Goal: Task Accomplishment & Management: Manage account settings

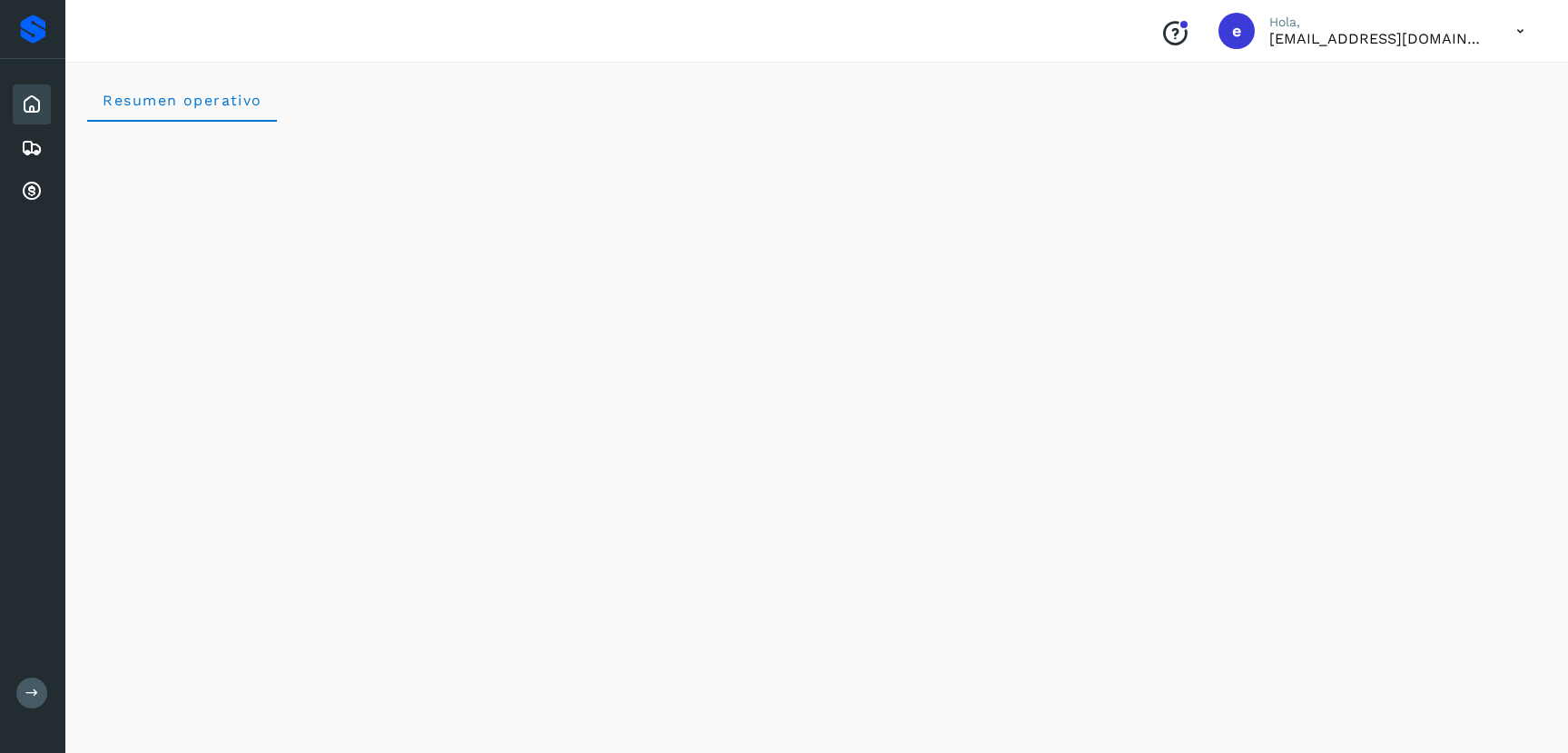
scroll to position [1559, 0]
click at [36, 111] on icon at bounding box center [32, 104] width 21 height 21
click at [44, 99] on div "Inicio" at bounding box center [31, 104] width 38 height 40
click at [32, 153] on icon at bounding box center [32, 147] width 21 height 21
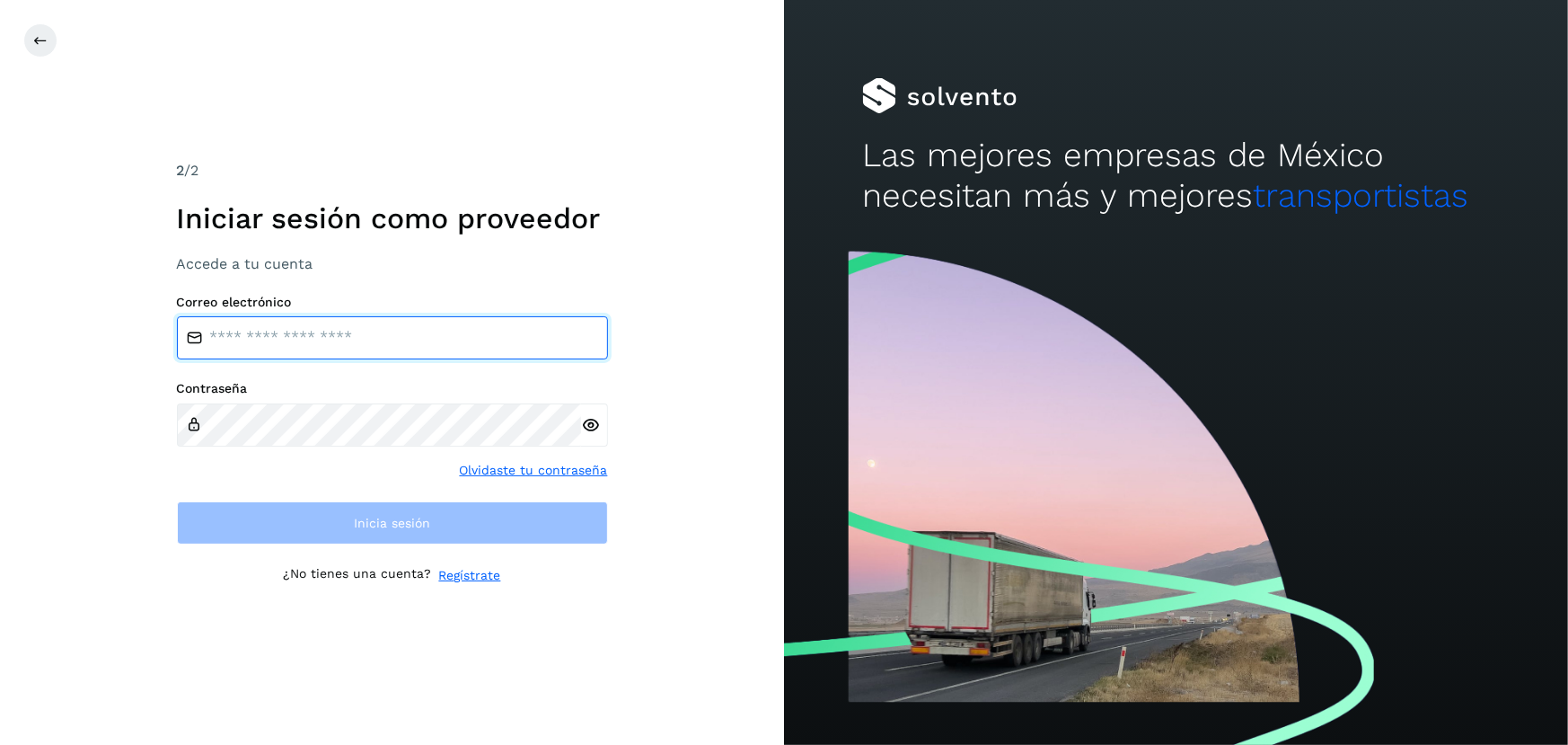
click at [366, 335] on input "email" at bounding box center [392, 337] width 431 height 43
type input "**********"
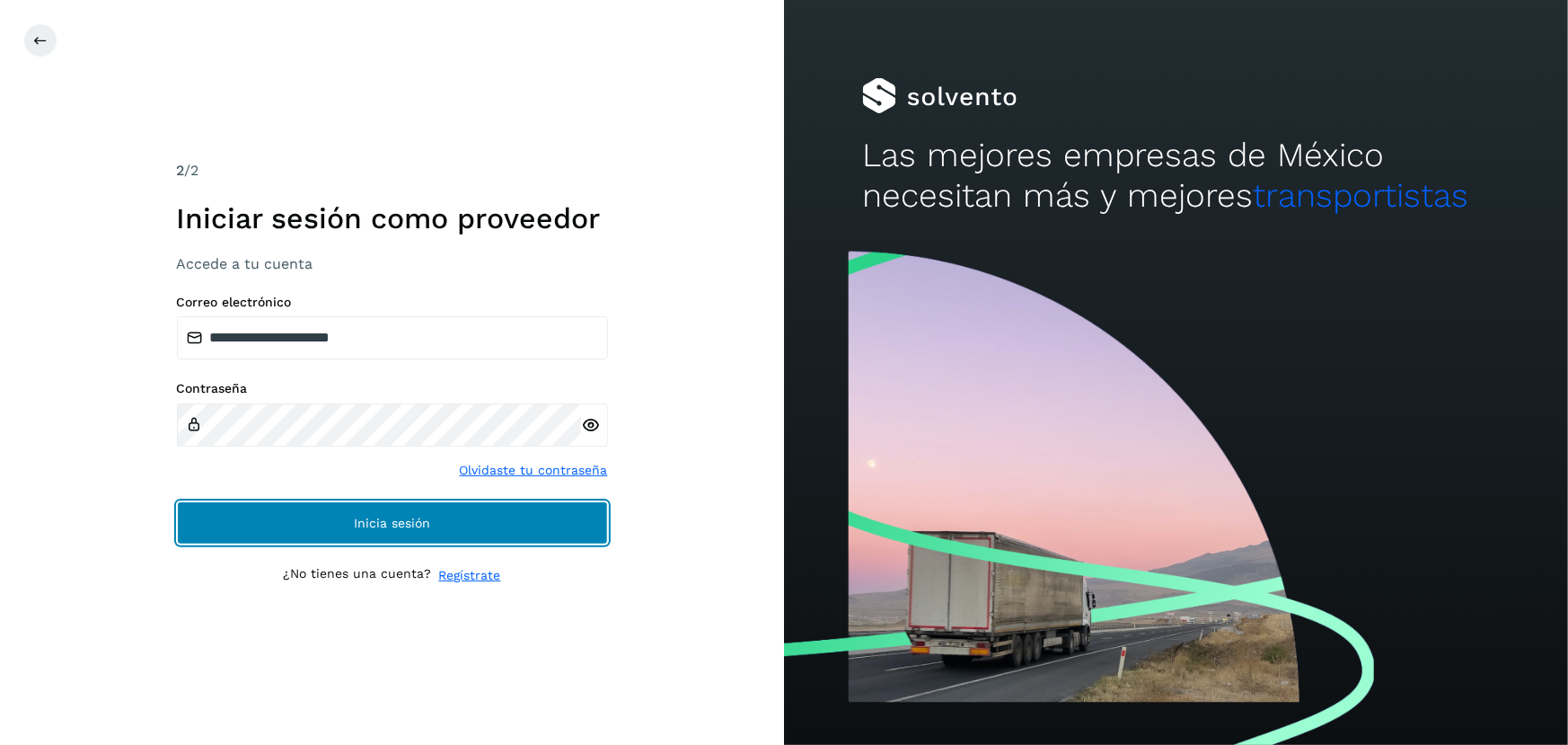
click at [388, 518] on span "Inicia sesión" at bounding box center [392, 522] width 77 height 12
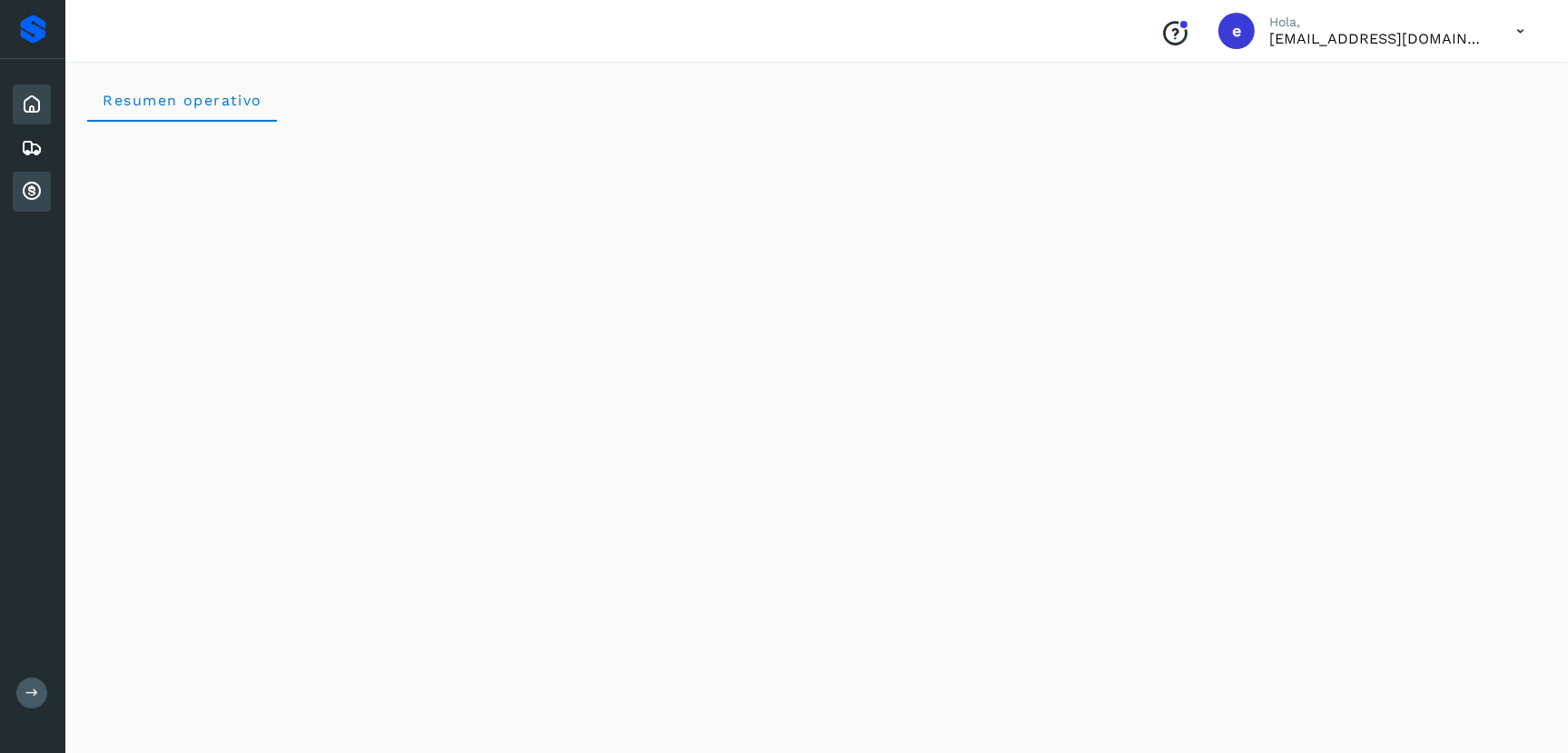
click at [36, 183] on icon at bounding box center [32, 191] width 21 height 21
